Goal: Task Accomplishment & Management: Manage account settings

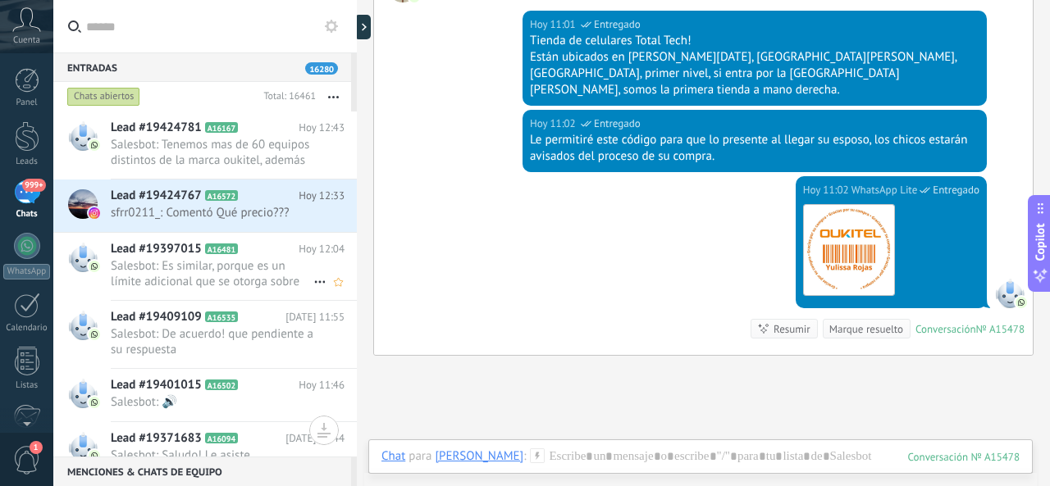
click at [245, 267] on span "Salesbot: Es similar, porque es un límite adicional que se otorga sobre tu tarj…" at bounding box center [212, 273] width 203 height 31
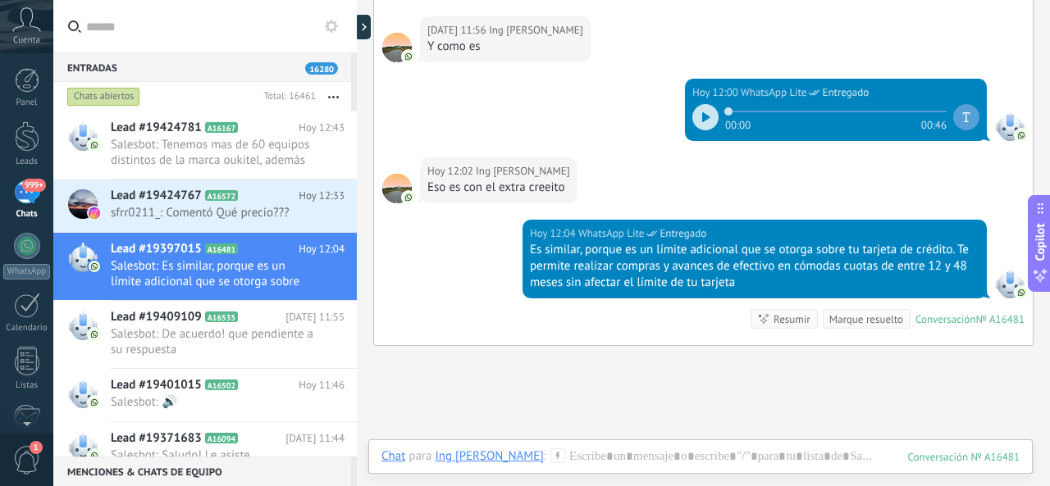
scroll to position [1792, 0]
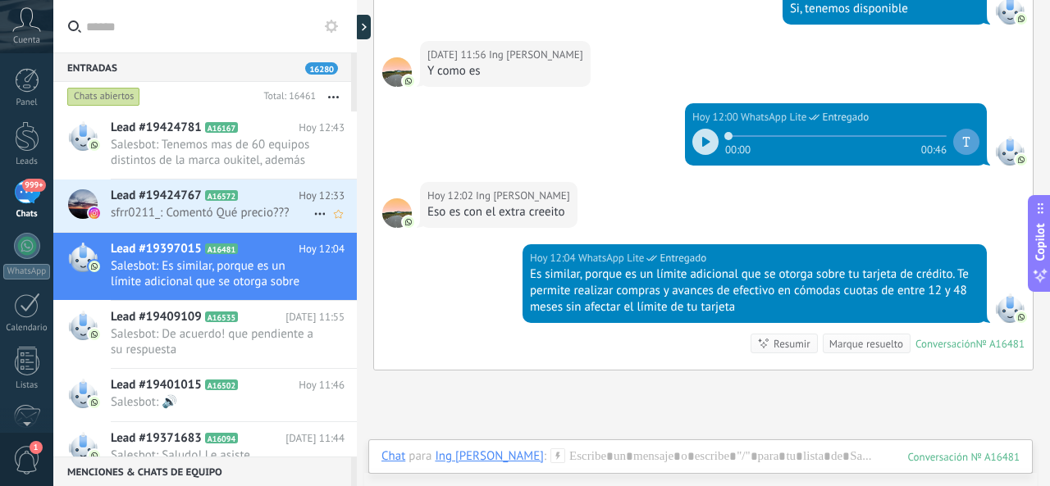
click at [257, 189] on h2 "Lead #19424767 A16572" at bounding box center [205, 196] width 188 height 16
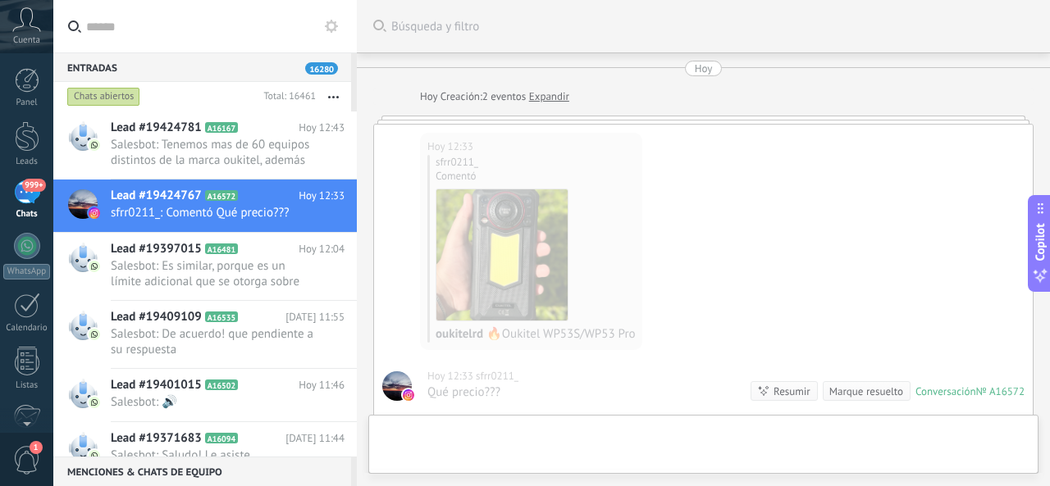
scroll to position [22, 0]
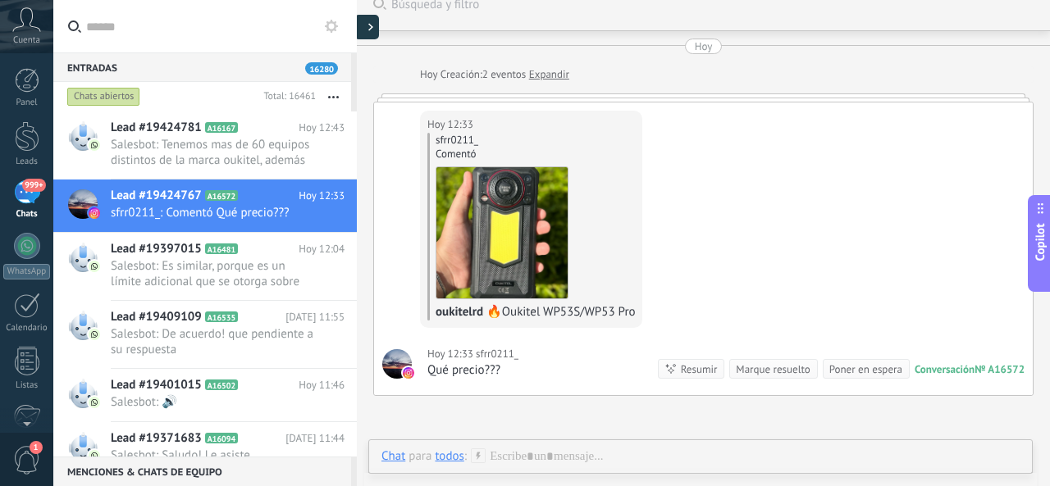
click at [367, 32] on div at bounding box center [366, 27] width 25 height 25
type textarea "**********"
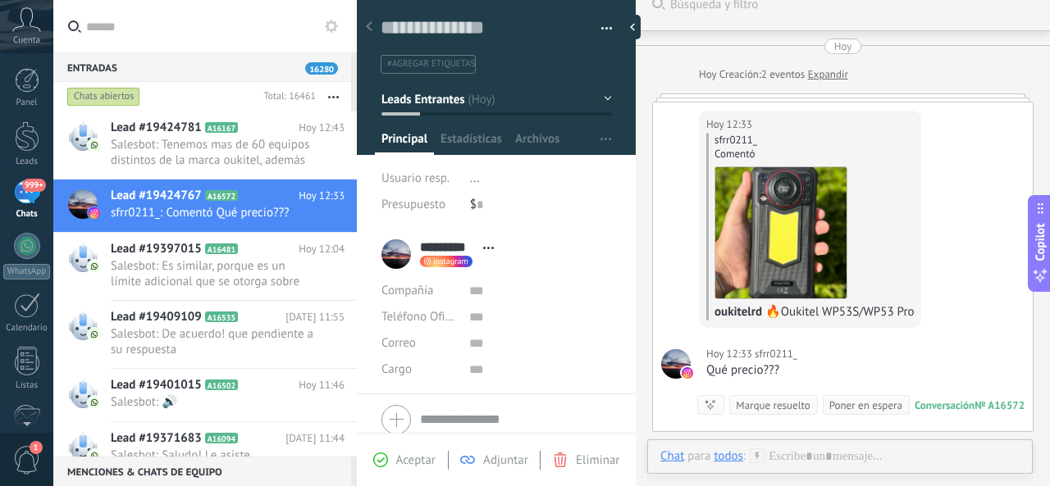
scroll to position [25, 0]
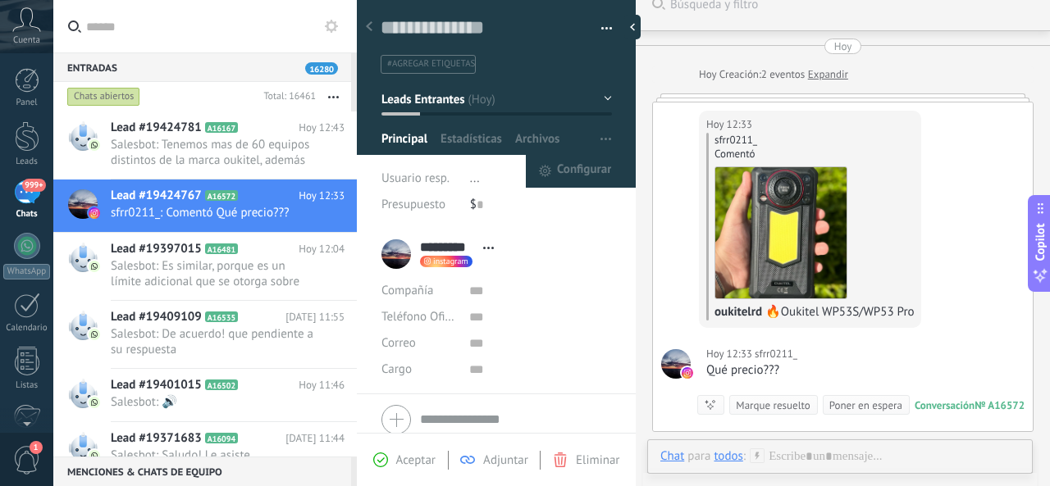
click at [594, 138] on button "button" at bounding box center [606, 139] width 24 height 31
click at [557, 167] on span "Configurar" at bounding box center [584, 171] width 54 height 33
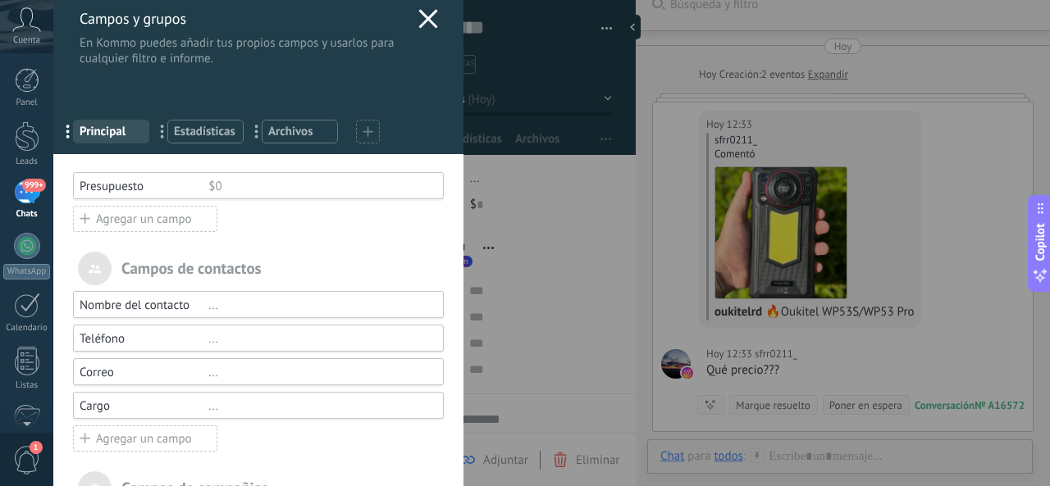
scroll to position [10, 0]
click at [423, 24] on icon at bounding box center [428, 20] width 20 height 20
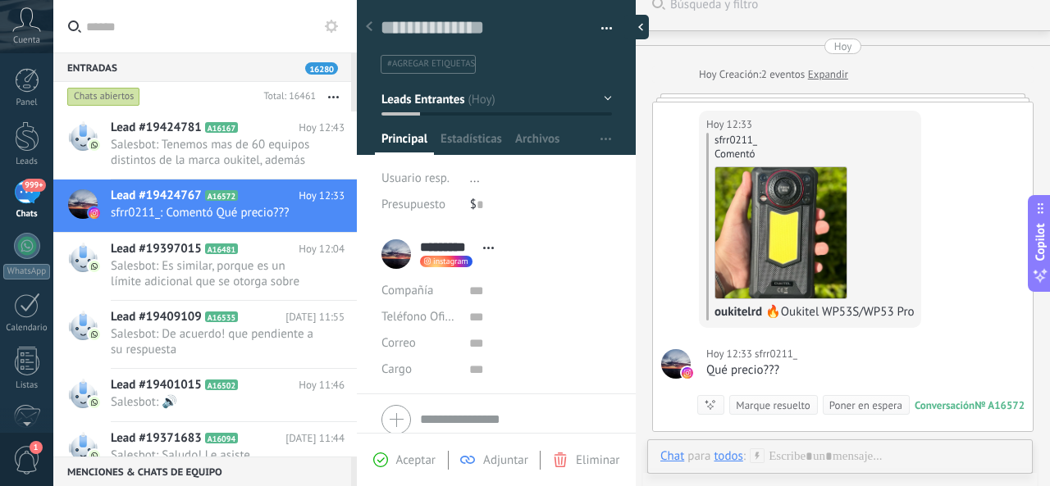
click at [638, 19] on div at bounding box center [636, 27] width 25 height 25
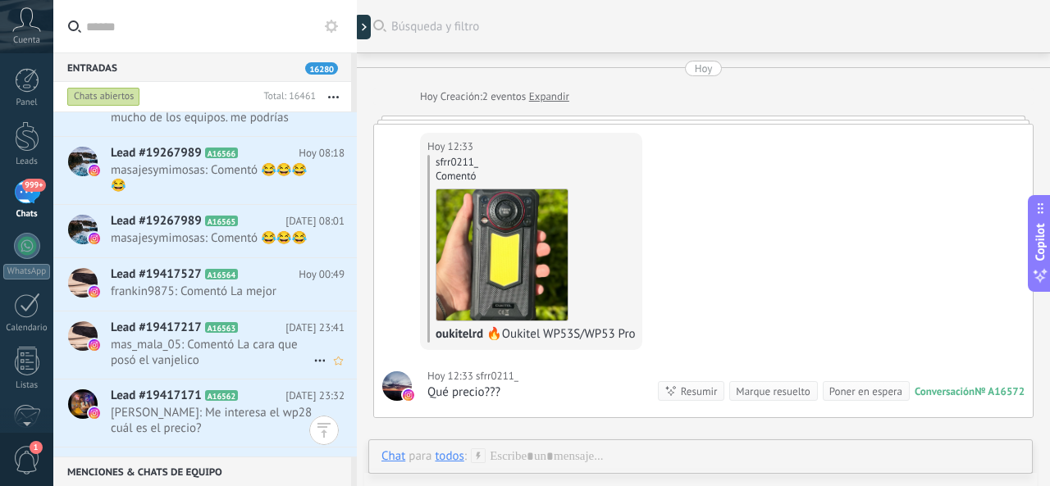
scroll to position [1394, 0]
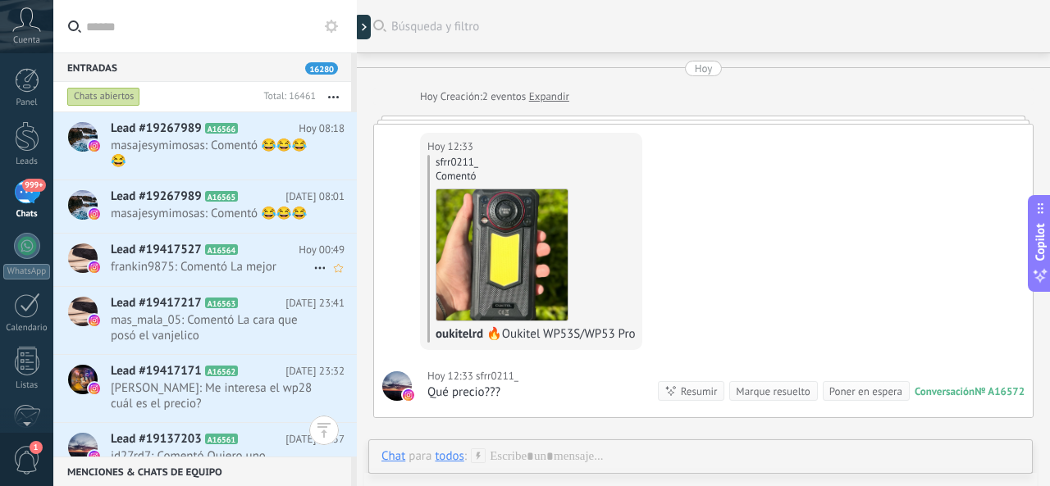
click at [177, 275] on span "frankin9875: Comentó La mejor" at bounding box center [212, 267] width 203 height 16
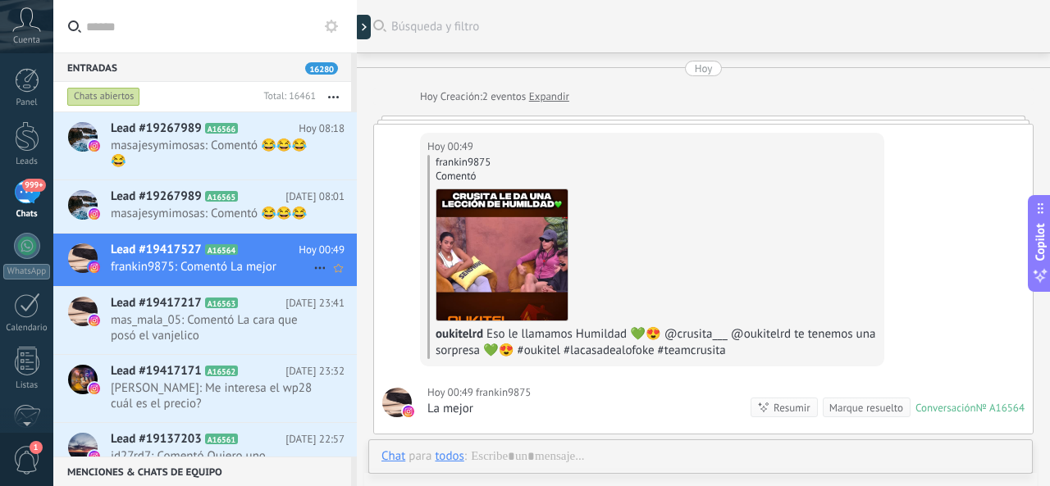
scroll to position [30, 0]
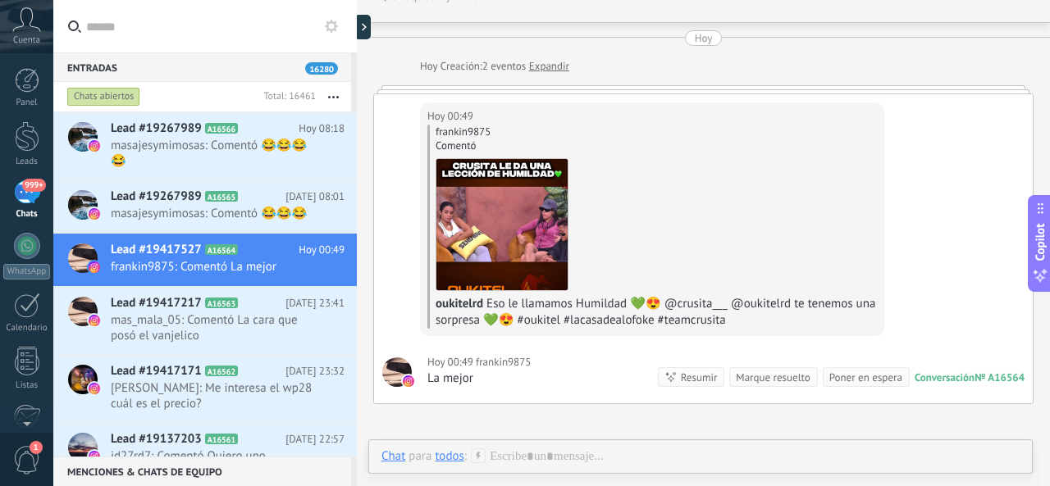
click at [328, 22] on use at bounding box center [331, 26] width 13 height 13
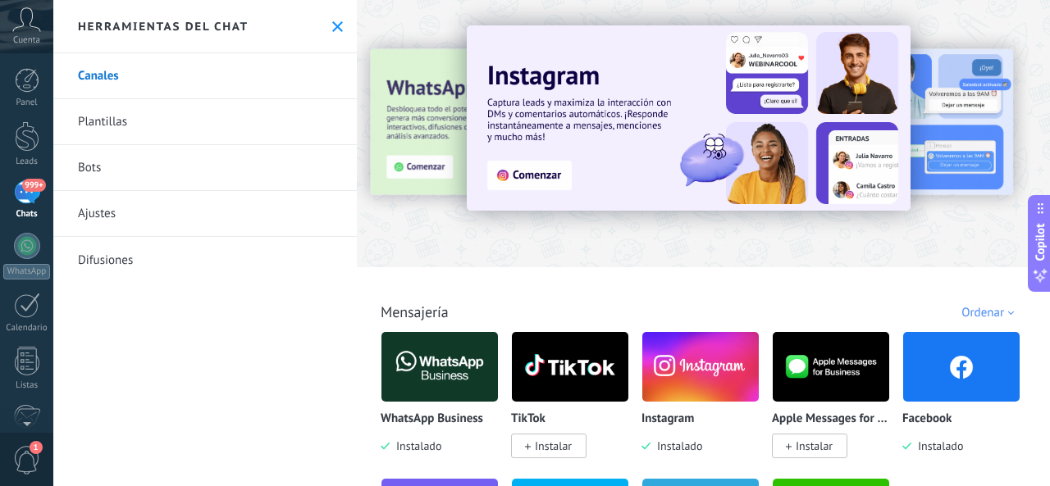
click at [333, 22] on icon at bounding box center [337, 26] width 11 height 11
